Goal: Task Accomplishment & Management: Use online tool/utility

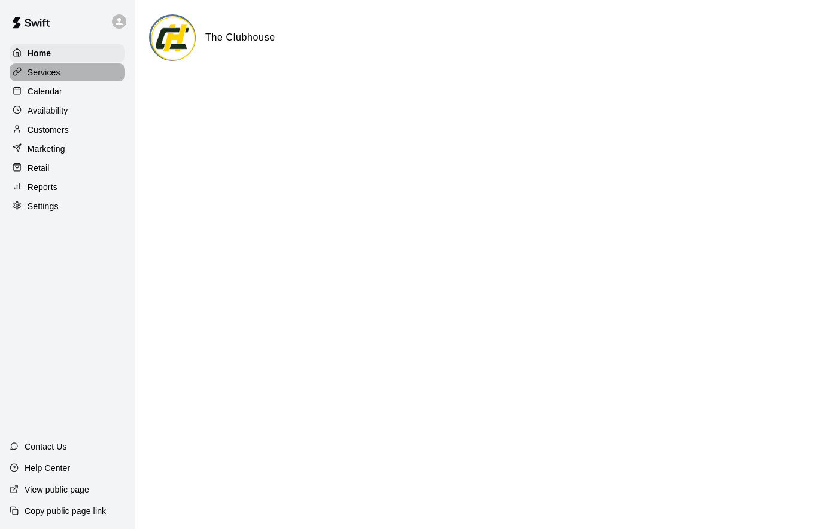
click at [66, 71] on div "Services" at bounding box center [67, 72] width 115 height 18
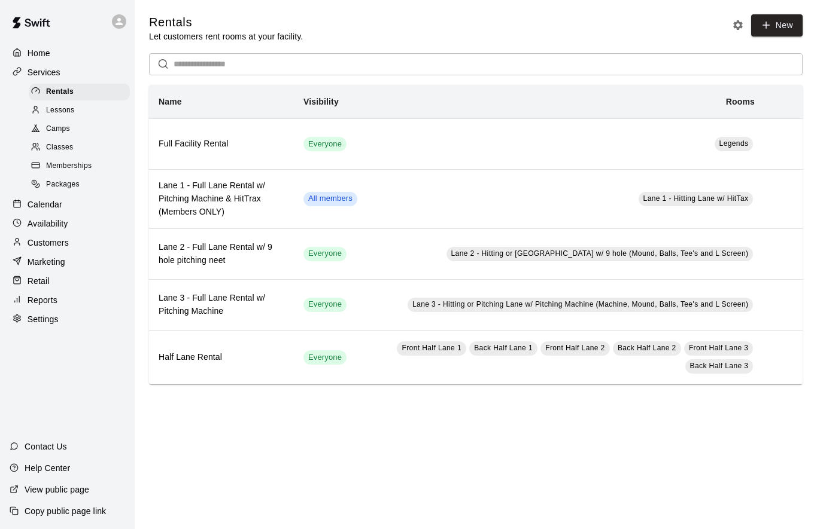
click at [69, 205] on div "Calendar" at bounding box center [67, 205] width 115 height 18
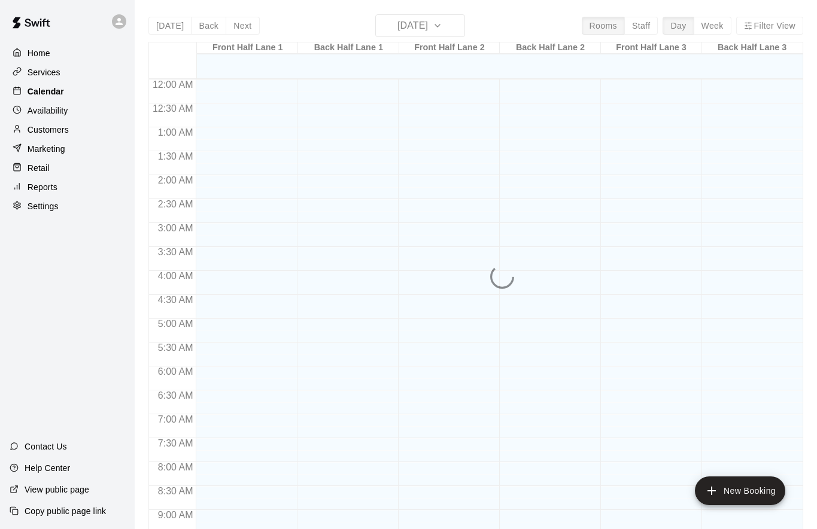
scroll to position [626, 0]
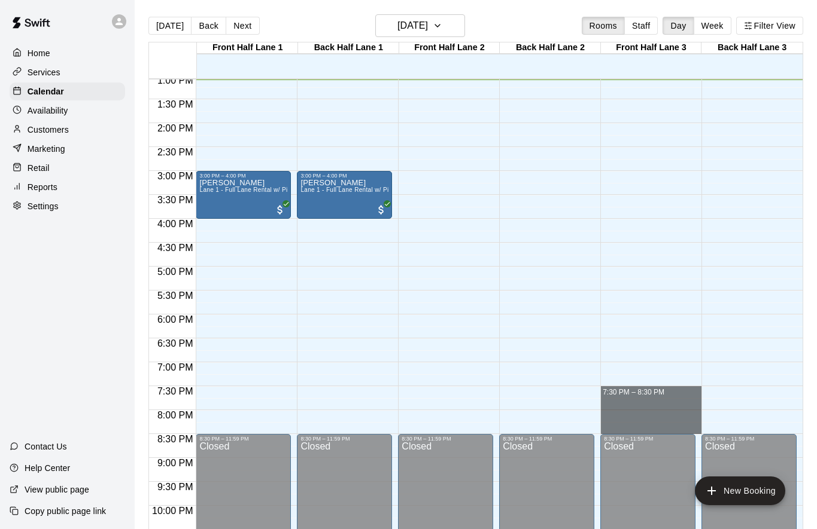
drag, startPoint x: 687, startPoint y: 394, endPoint x: 762, endPoint y: 428, distance: 82.4
click at [762, 428] on div "12:00 AM 12:30 AM 1:00 AM 1:30 AM 2:00 AM 2:30 AM 3:00 AM 3:30 AM 4:00 AM 4:30 …" at bounding box center [475, 310] width 653 height 465
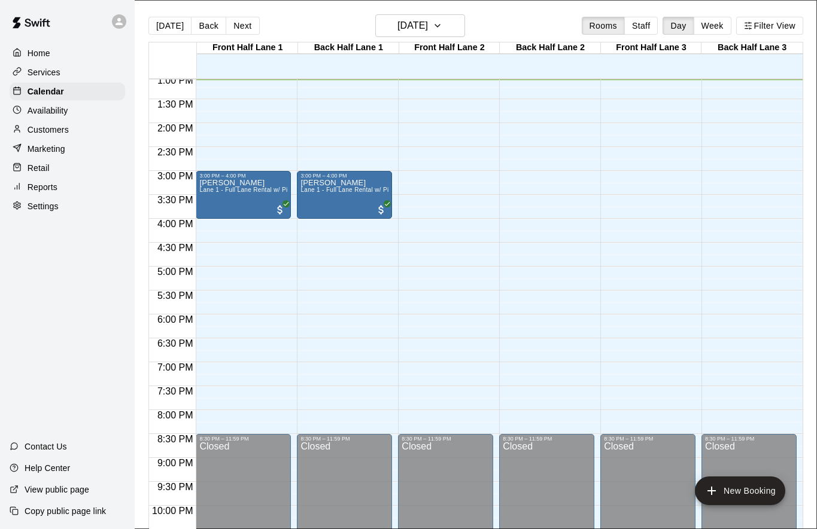
type input "*"
click at [330, 120] on li "Back Half Lane 3" at bounding box center [189, 114] width 282 height 11
